Goal: Check status: Check status

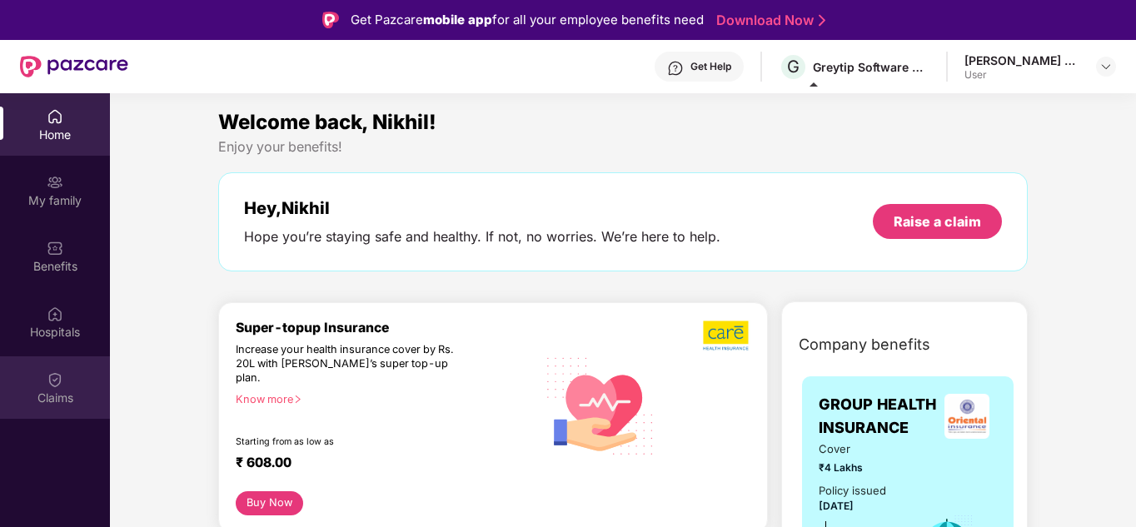
click at [78, 386] on div "Claims" at bounding box center [55, 387] width 110 height 62
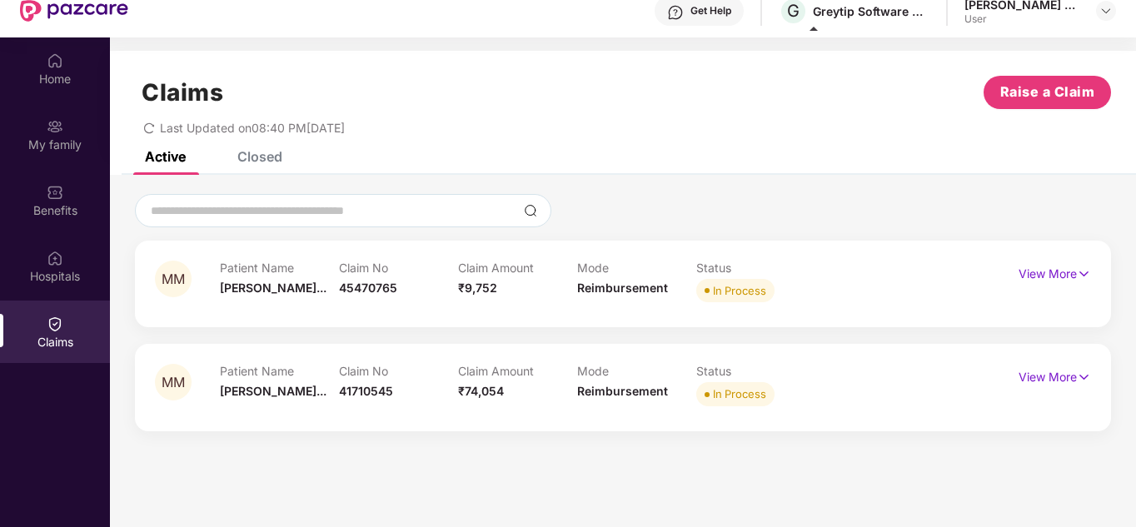
scroll to position [83, 0]
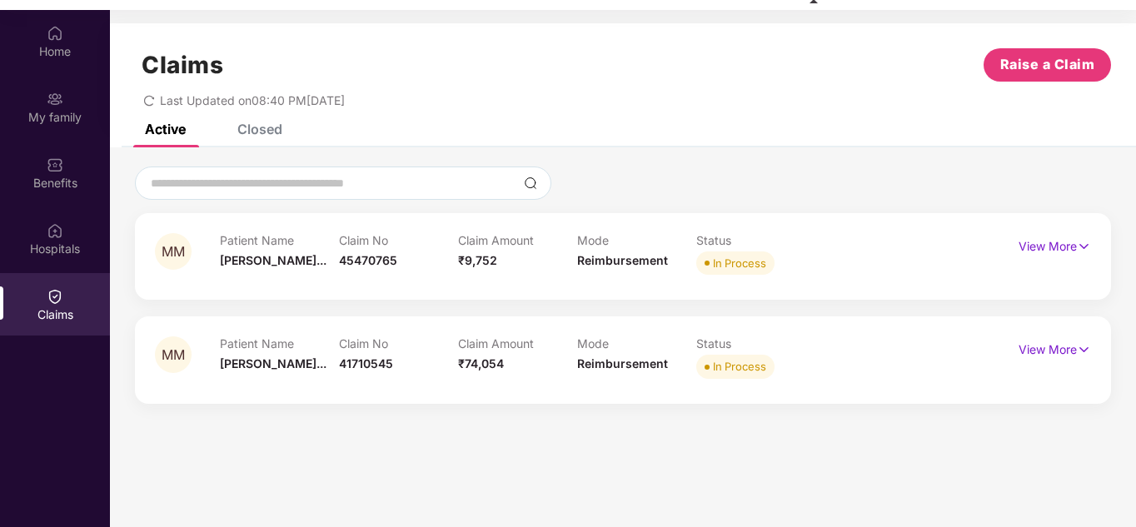
click at [257, 129] on div "Closed" at bounding box center [259, 129] width 45 height 17
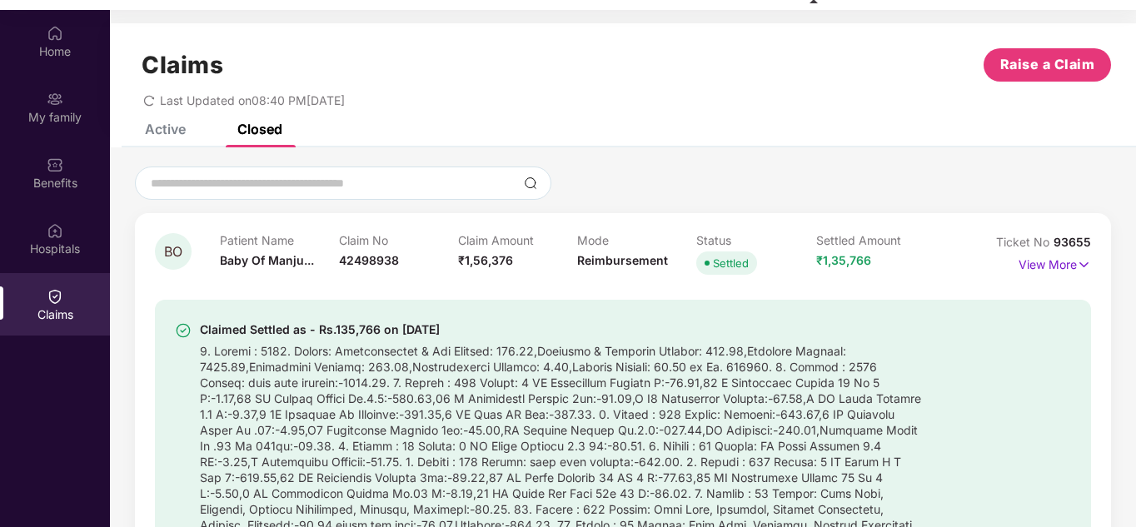
click at [252, 243] on p "Patient Name" at bounding box center [279, 240] width 119 height 14
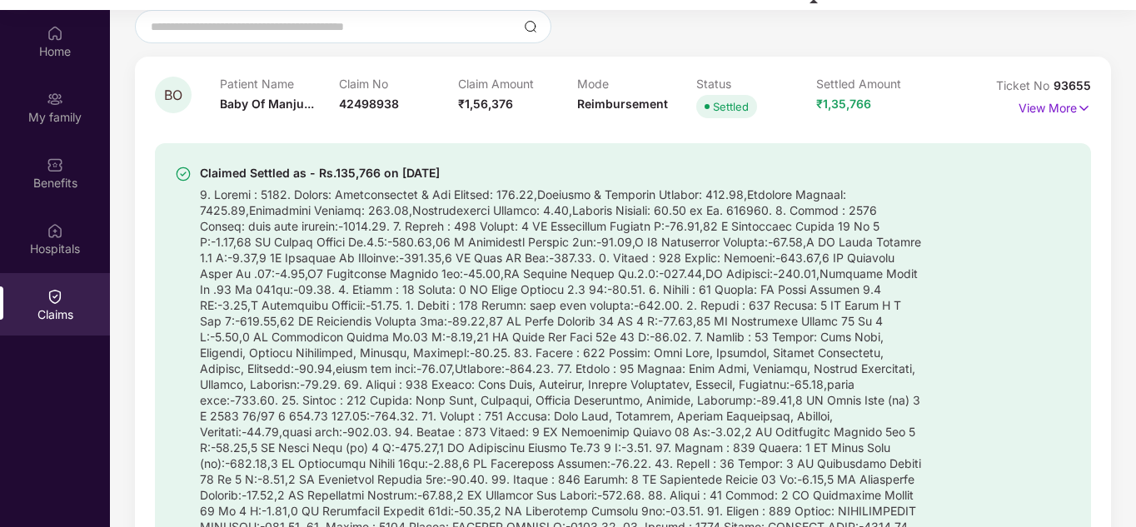
scroll to position [0, 0]
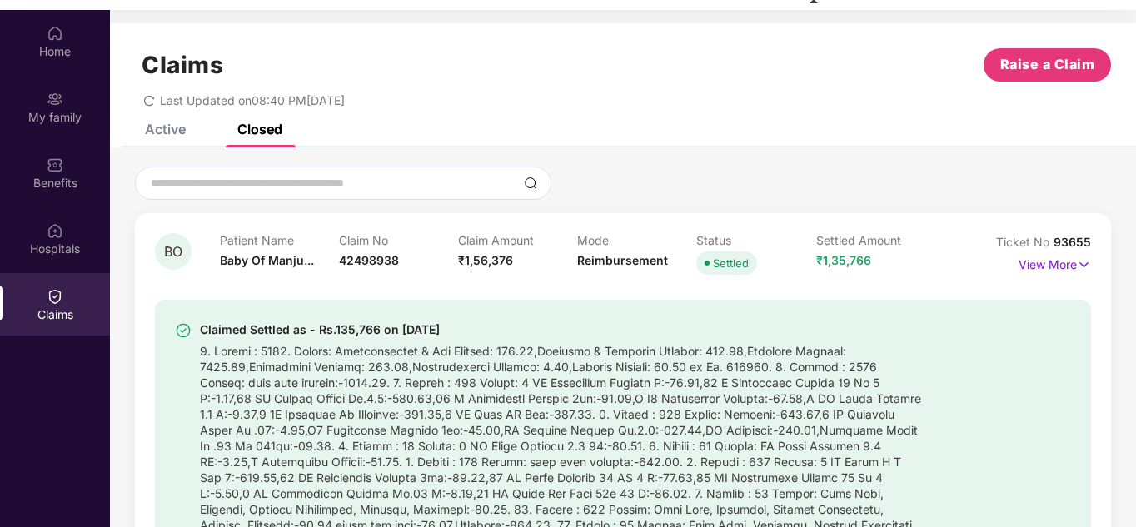
click at [152, 134] on div "Active" at bounding box center [165, 129] width 41 height 17
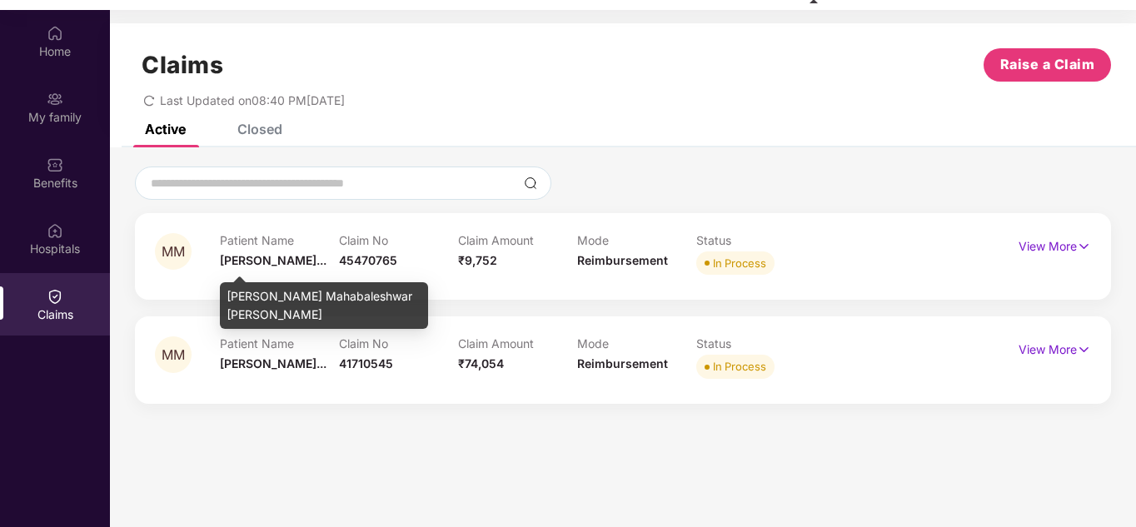
click at [292, 262] on span "[PERSON_NAME]..." at bounding box center [273, 260] width 107 height 14
click at [239, 264] on span "[PERSON_NAME]..." at bounding box center [273, 260] width 107 height 14
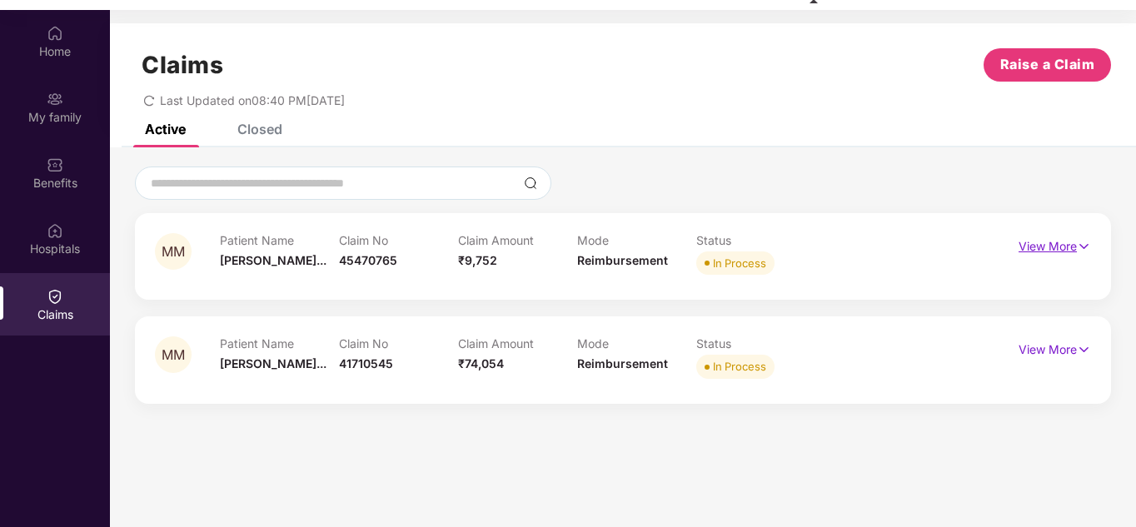
click at [1059, 252] on p "View More" at bounding box center [1055, 244] width 72 height 22
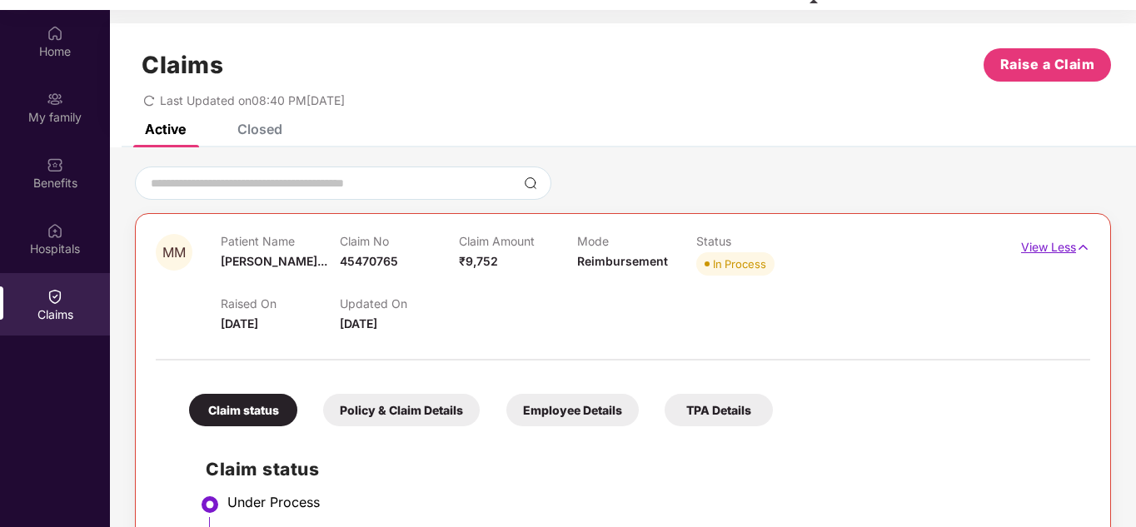
click at [1064, 247] on p "View Less" at bounding box center [1055, 245] width 69 height 22
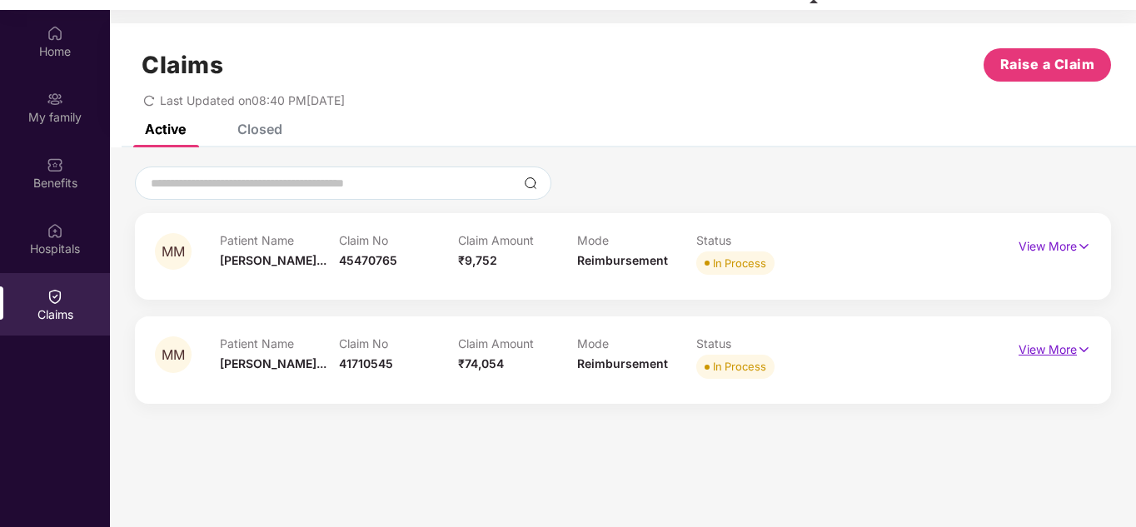
click at [1061, 351] on p "View More" at bounding box center [1055, 348] width 72 height 22
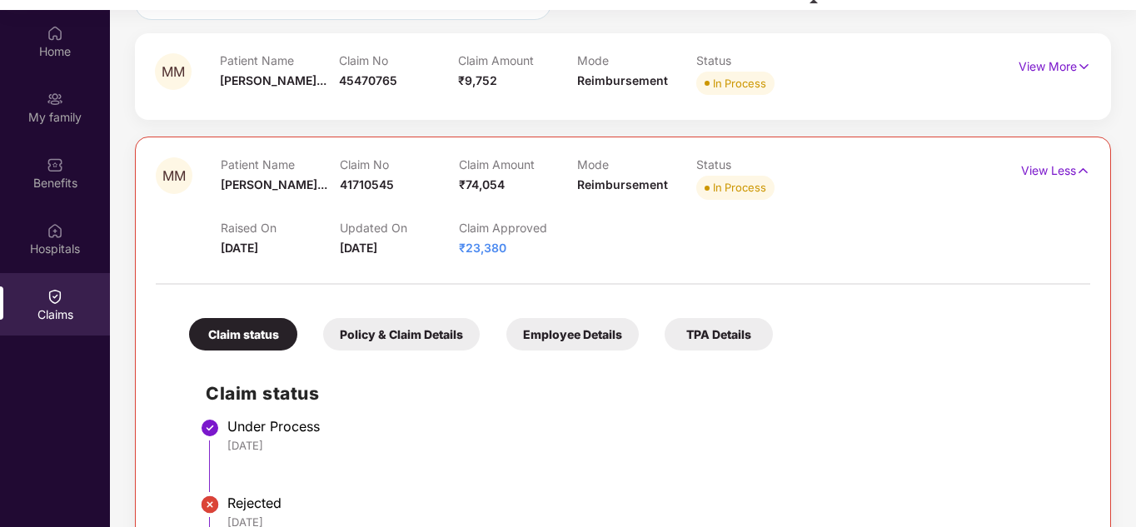
scroll to position [179, 0]
click at [1061, 175] on p "View Less" at bounding box center [1055, 169] width 69 height 22
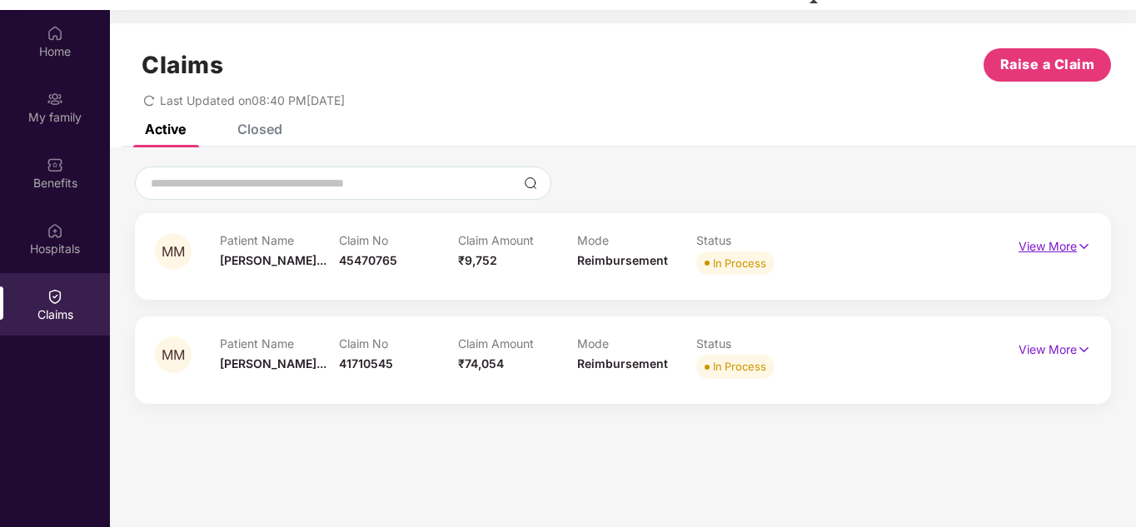
click at [1067, 239] on p "View More" at bounding box center [1055, 244] width 72 height 22
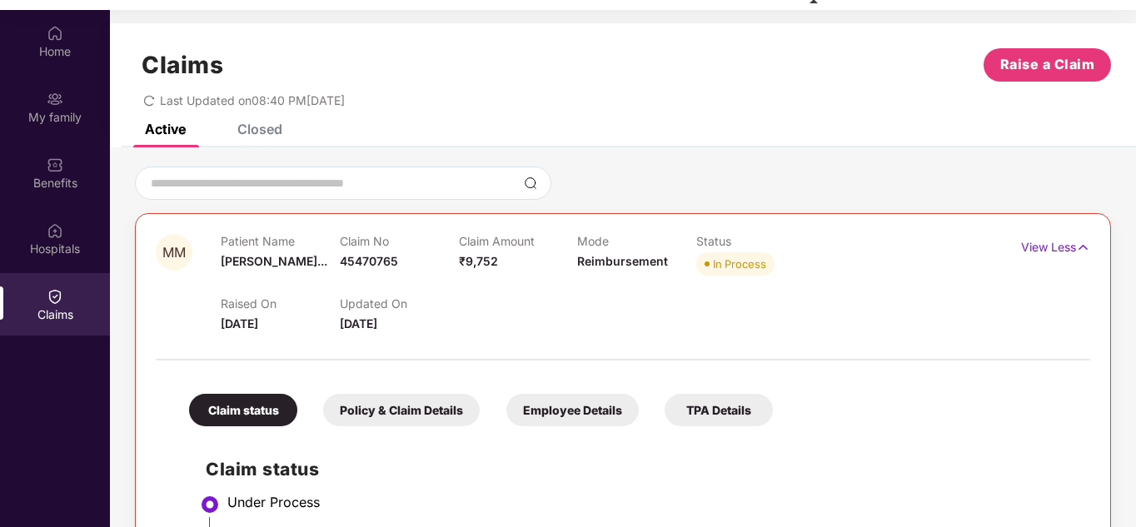
scroll to position [83, 0]
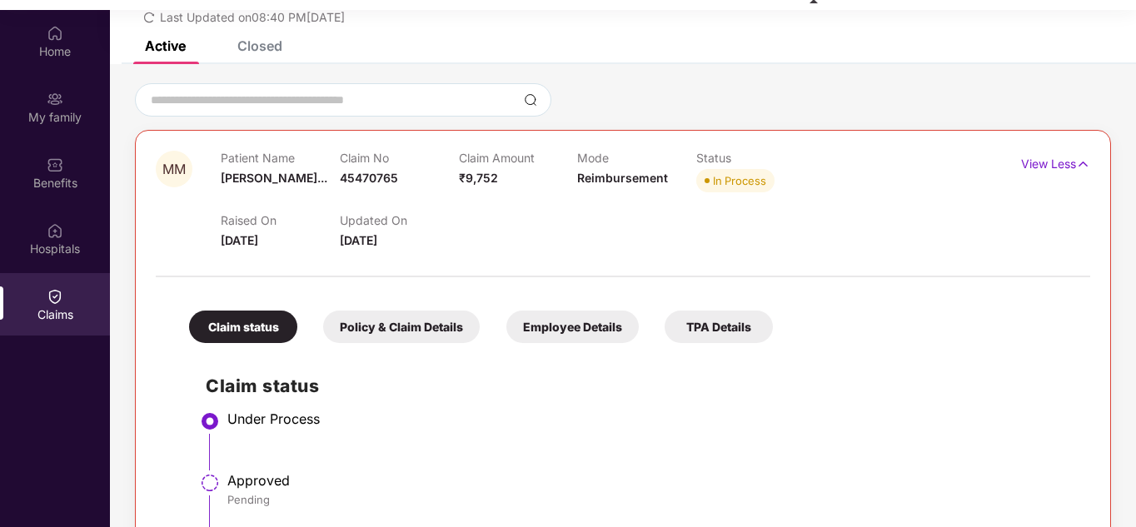
click at [1046, 173] on div "View Less" at bounding box center [1055, 164] width 69 height 27
click at [1048, 166] on p "View Less" at bounding box center [1055, 162] width 69 height 22
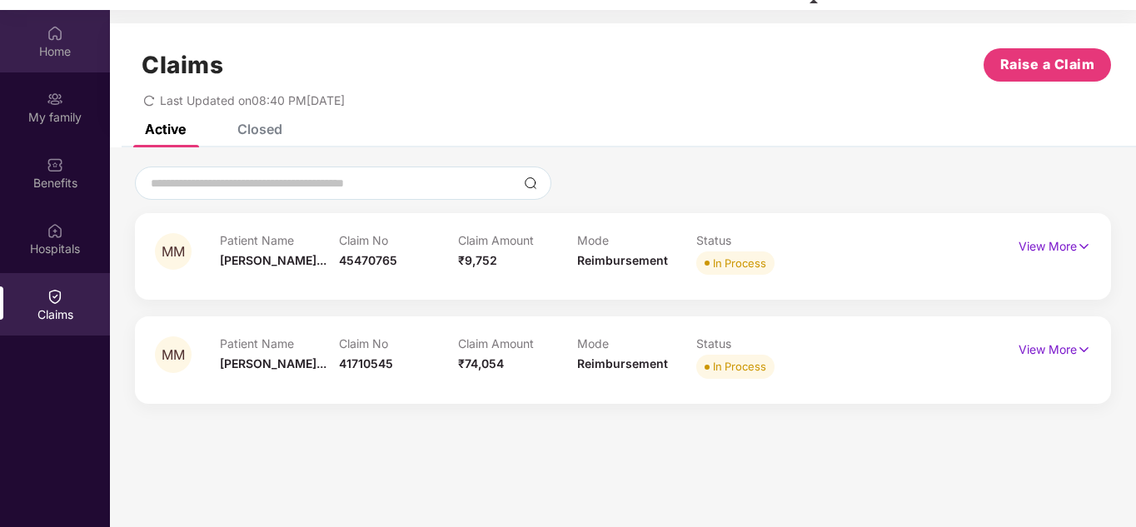
click at [57, 53] on div "Home" at bounding box center [55, 51] width 110 height 17
